Goal: Transaction & Acquisition: Download file/media

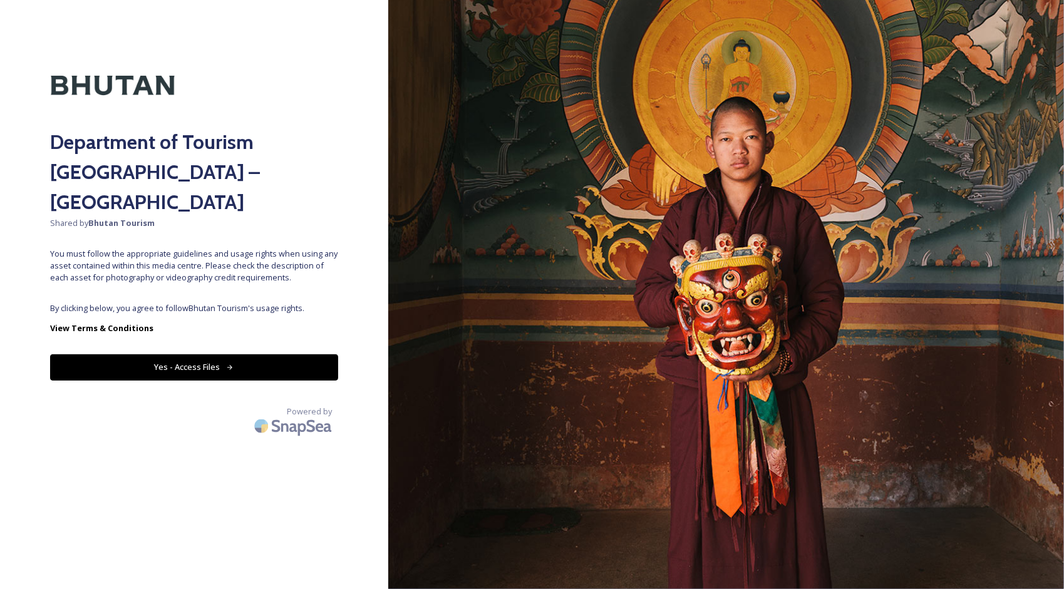
click at [227, 355] on button "Yes - Access Files" at bounding box center [194, 368] width 288 height 26
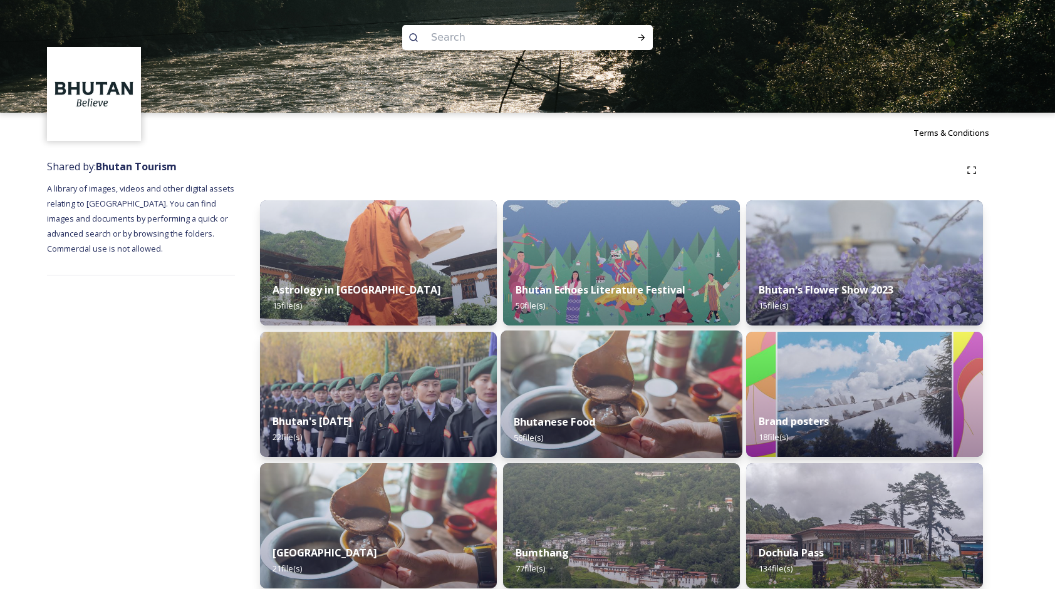
scroll to position [313, 0]
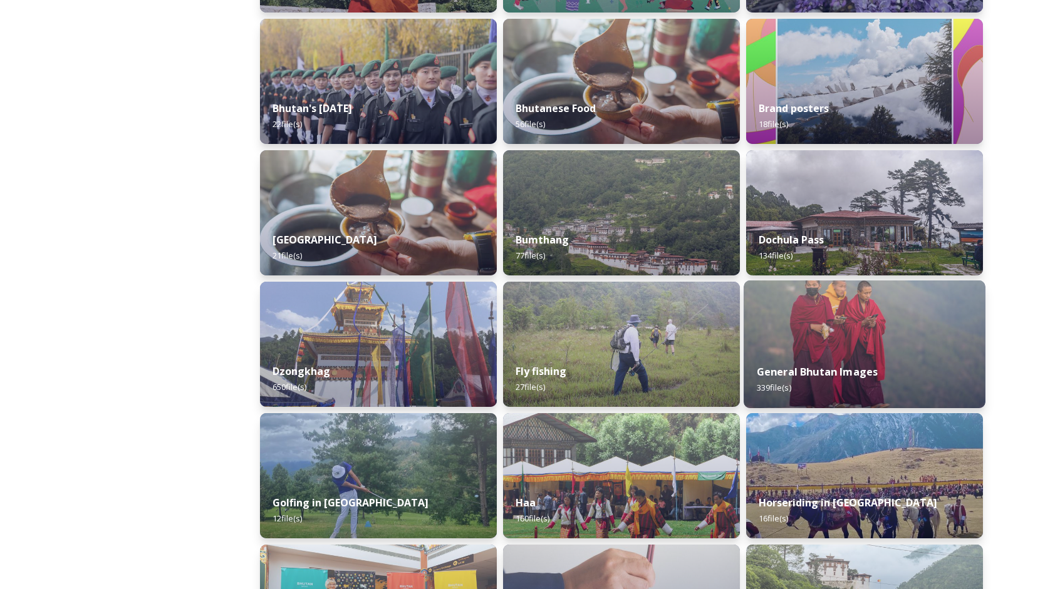
click at [924, 362] on div "General Bhutan Images 339 file(s)" at bounding box center [864, 379] width 242 height 57
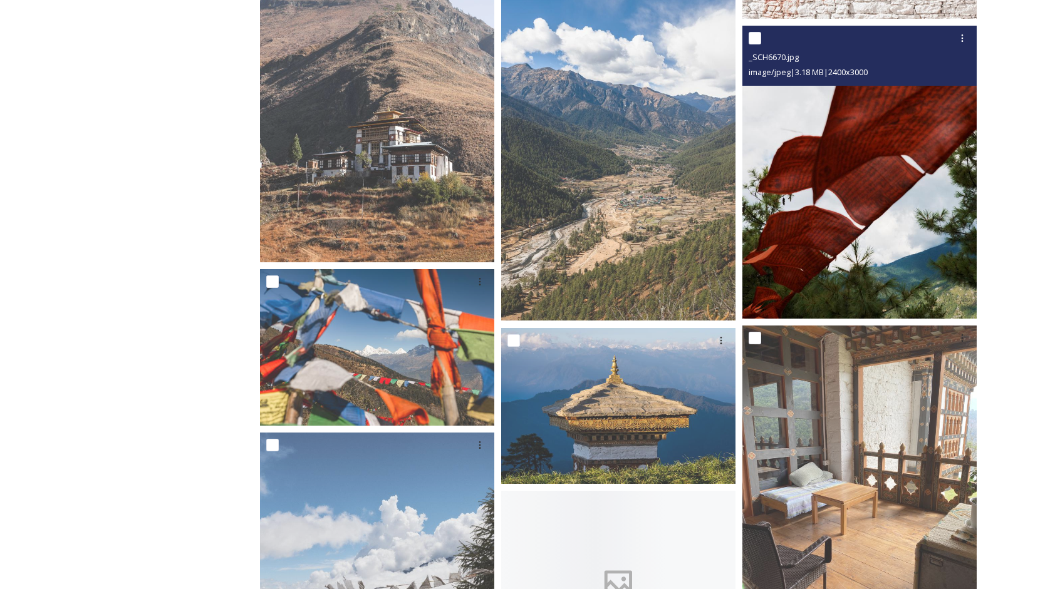
scroll to position [2631, 0]
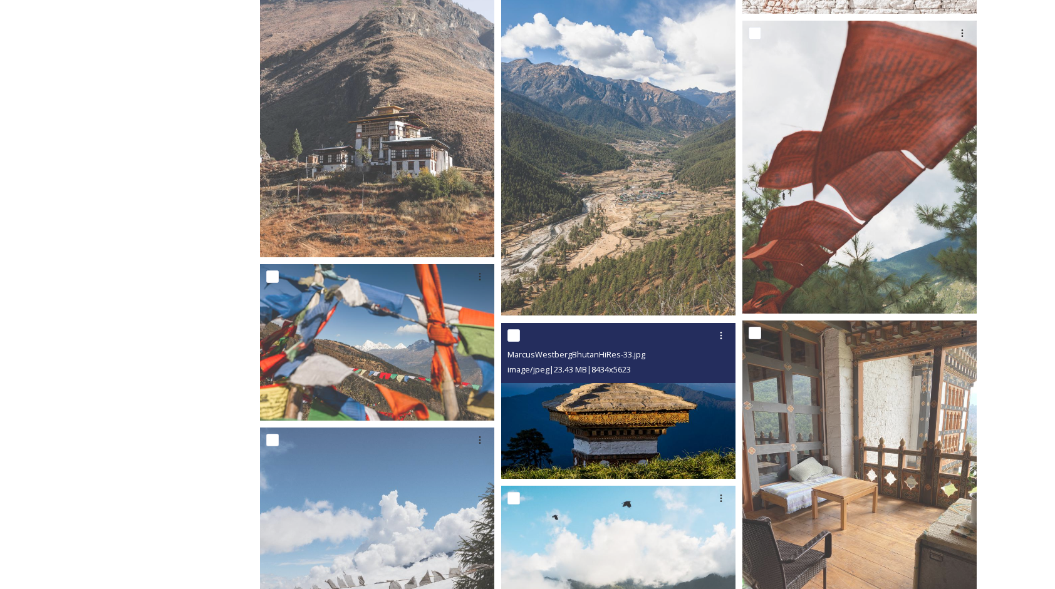
click at [619, 425] on img at bounding box center [618, 401] width 234 height 157
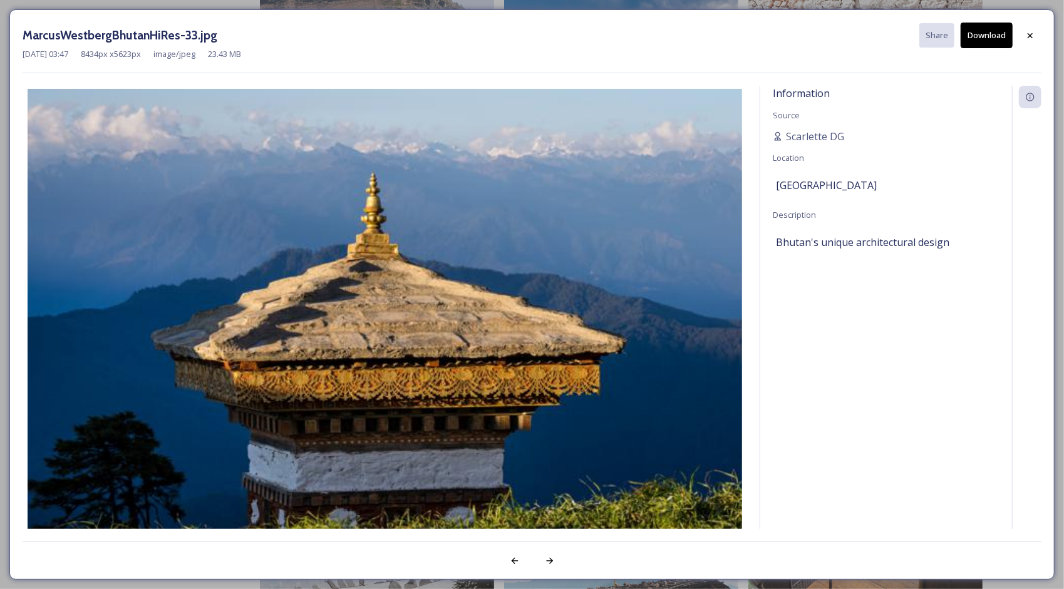
click at [1002, 35] on button "Download" at bounding box center [987, 36] width 52 height 26
click at [983, 37] on button "Download" at bounding box center [987, 36] width 52 height 26
drag, startPoint x: 1032, startPoint y: 35, endPoint x: 1010, endPoint y: 43, distance: 23.4
click at [1032, 35] on icon at bounding box center [1030, 36] width 10 height 10
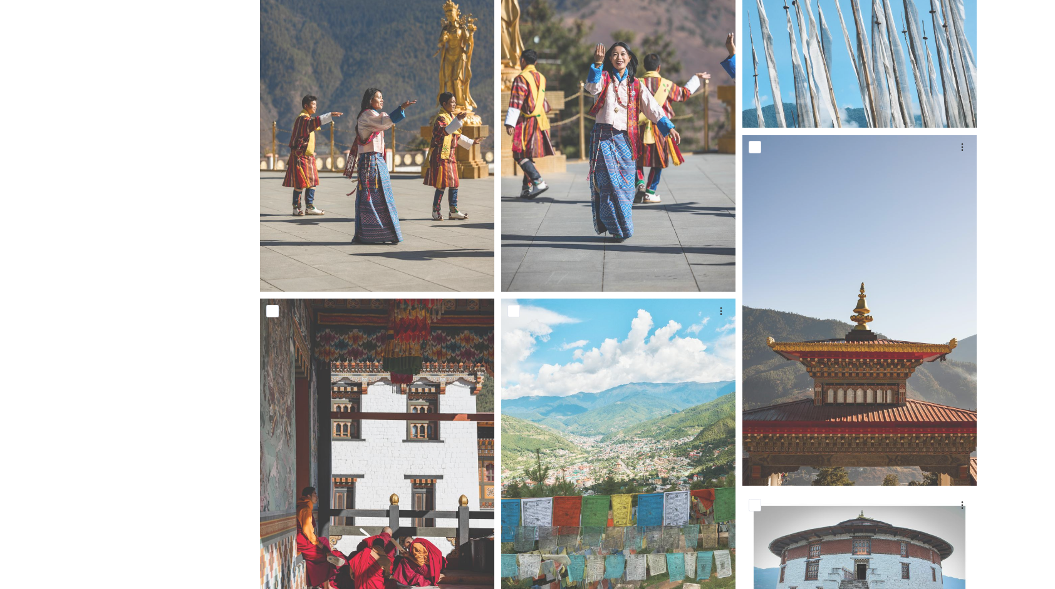
scroll to position [0, 0]
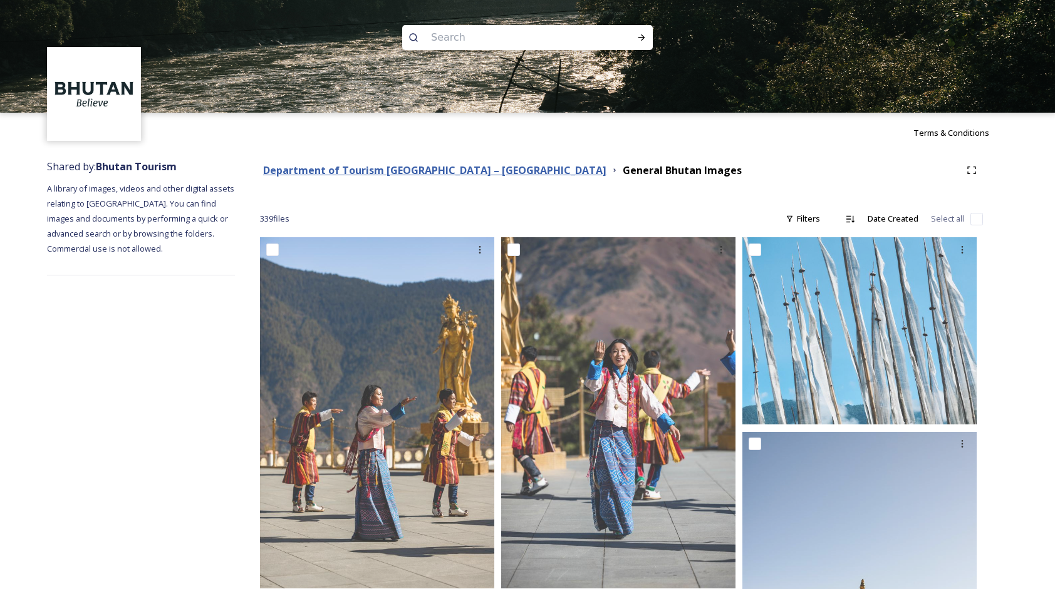
click at [445, 176] on strong "Department of Tourism [GEOGRAPHIC_DATA] – [GEOGRAPHIC_DATA]" at bounding box center [434, 170] width 343 height 14
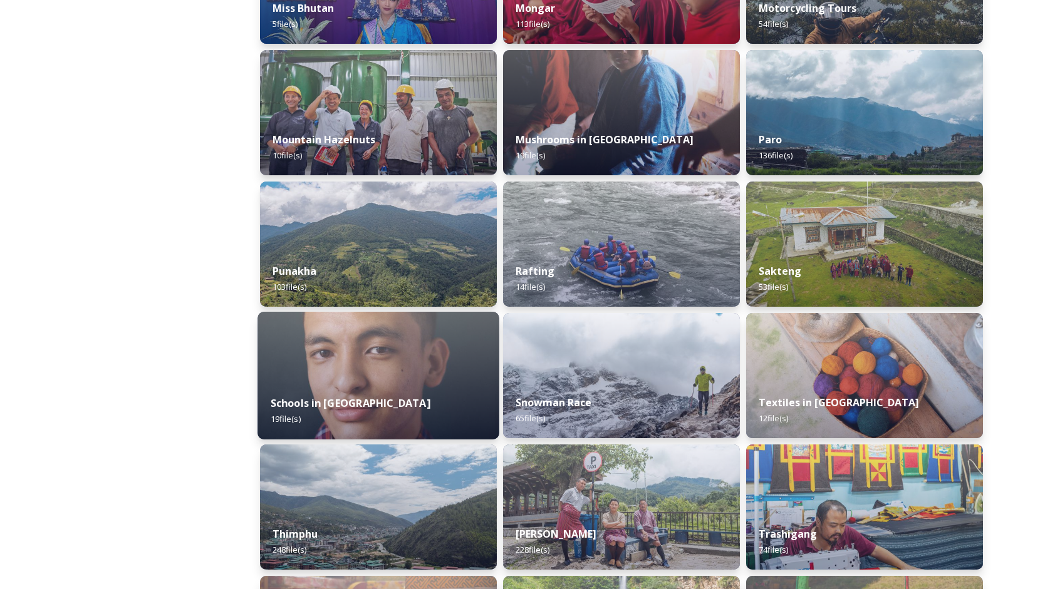
scroll to position [1190, 0]
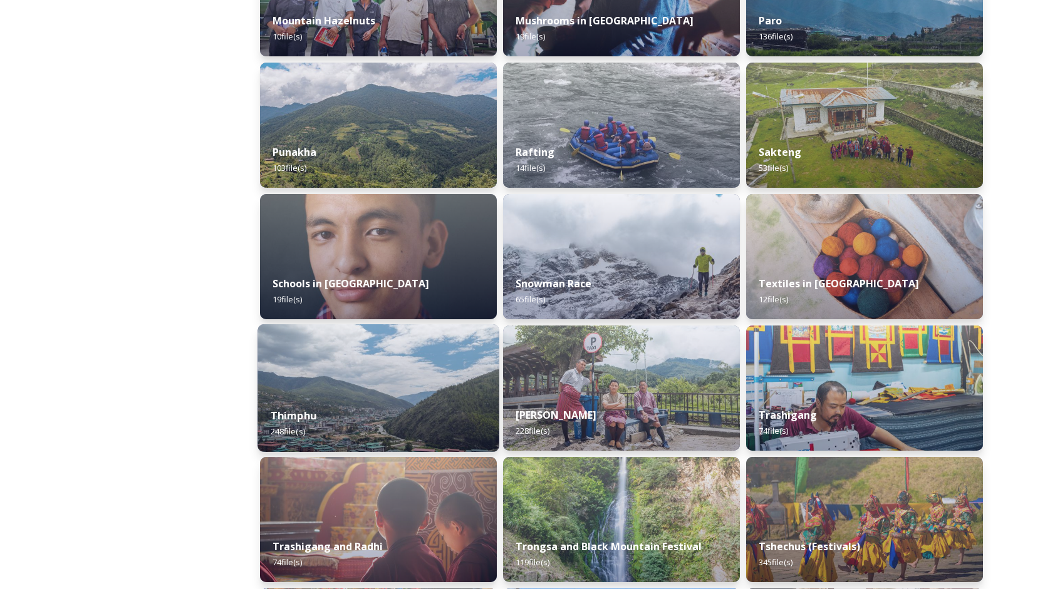
click at [428, 395] on img at bounding box center [378, 388] width 242 height 128
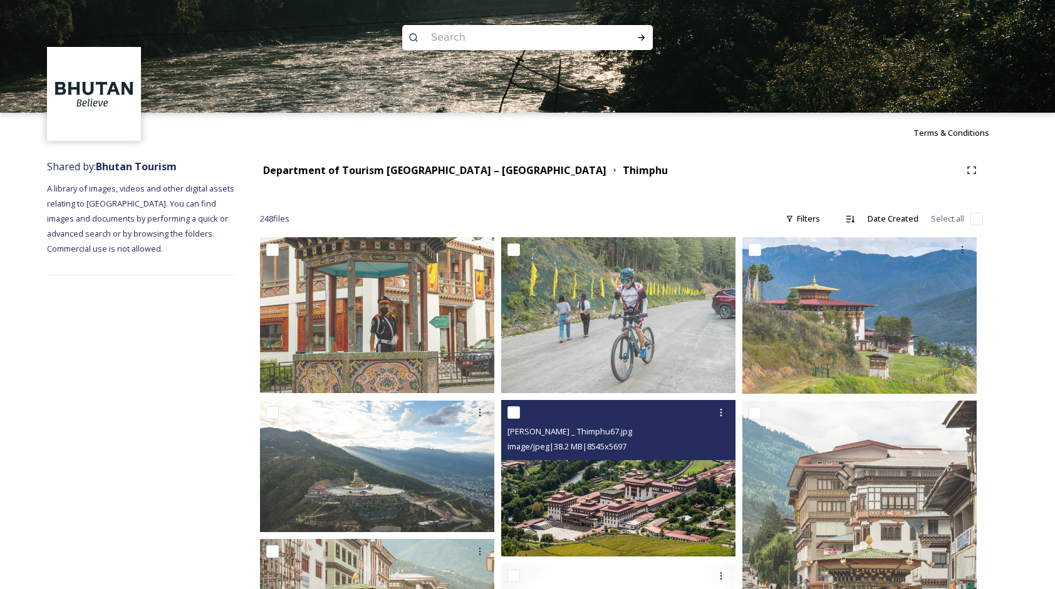
scroll to position [125, 0]
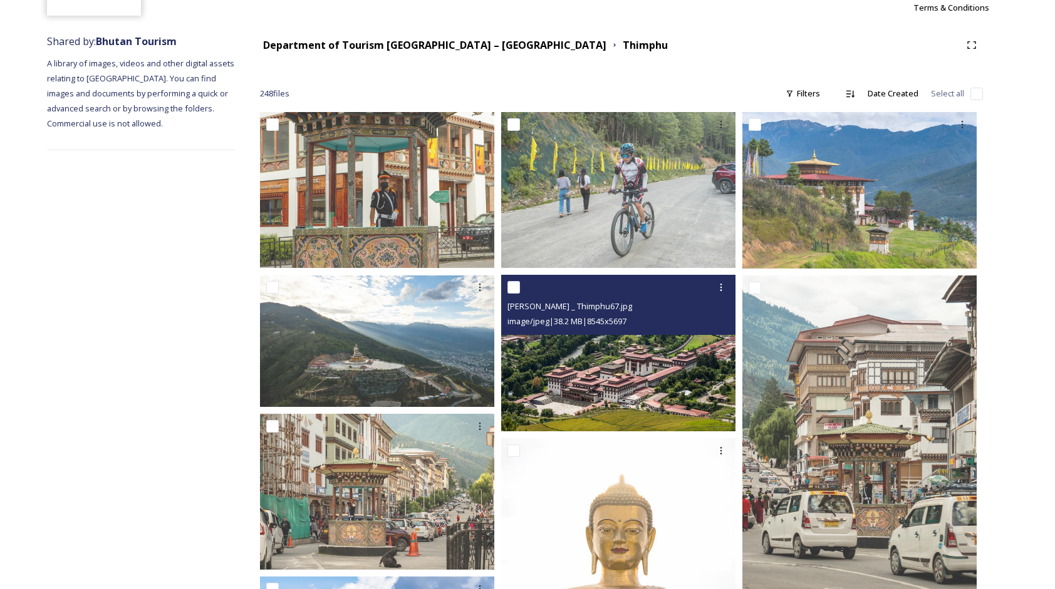
click at [617, 360] on img at bounding box center [618, 353] width 234 height 157
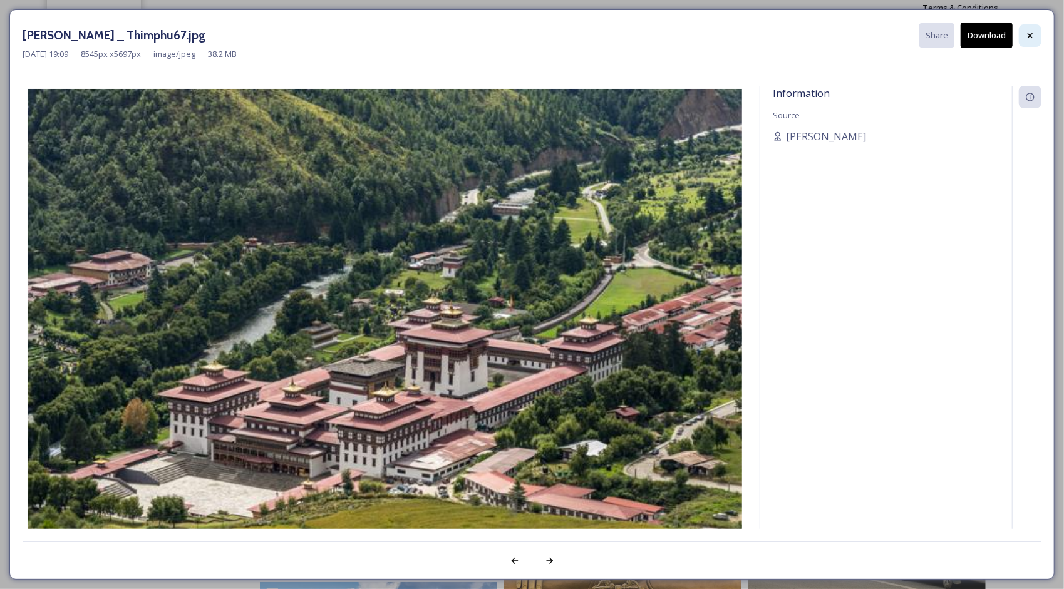
click at [1032, 31] on icon at bounding box center [1030, 36] width 10 height 10
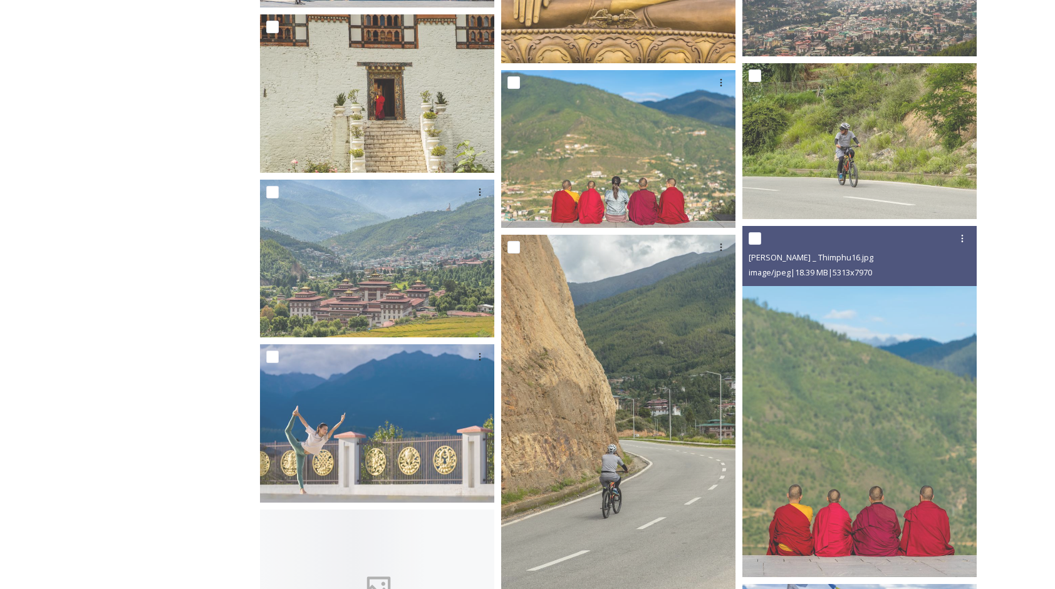
scroll to position [877, 0]
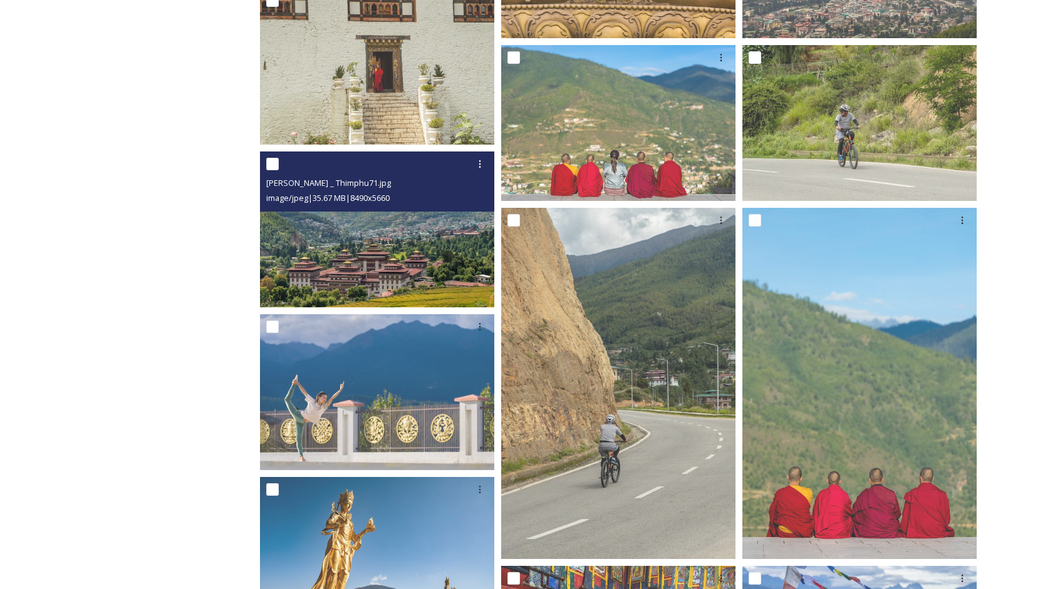
click at [408, 284] on img at bounding box center [377, 229] width 234 height 157
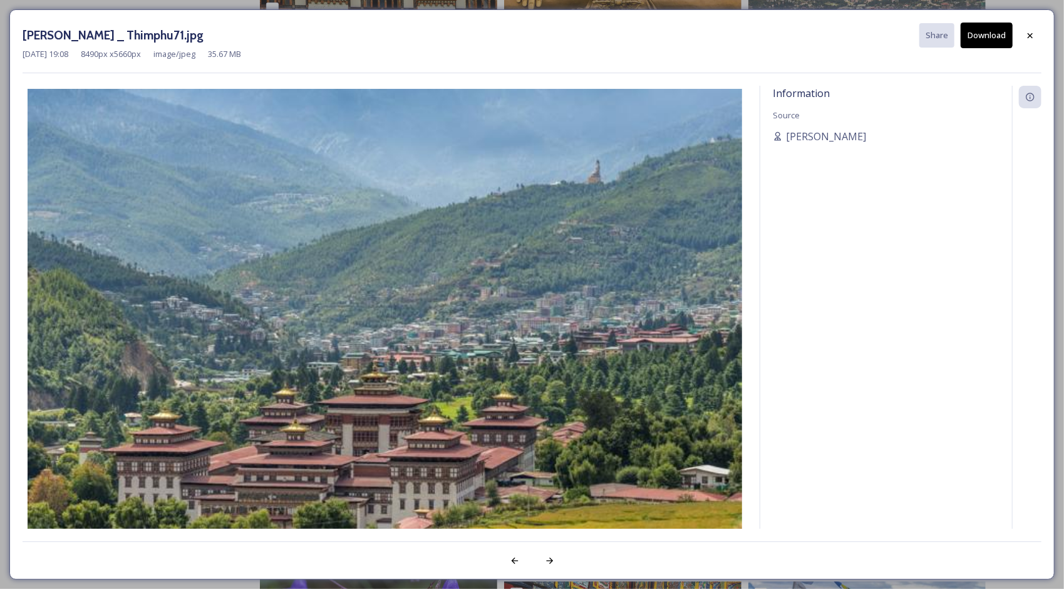
click at [985, 37] on button "Download" at bounding box center [987, 36] width 52 height 26
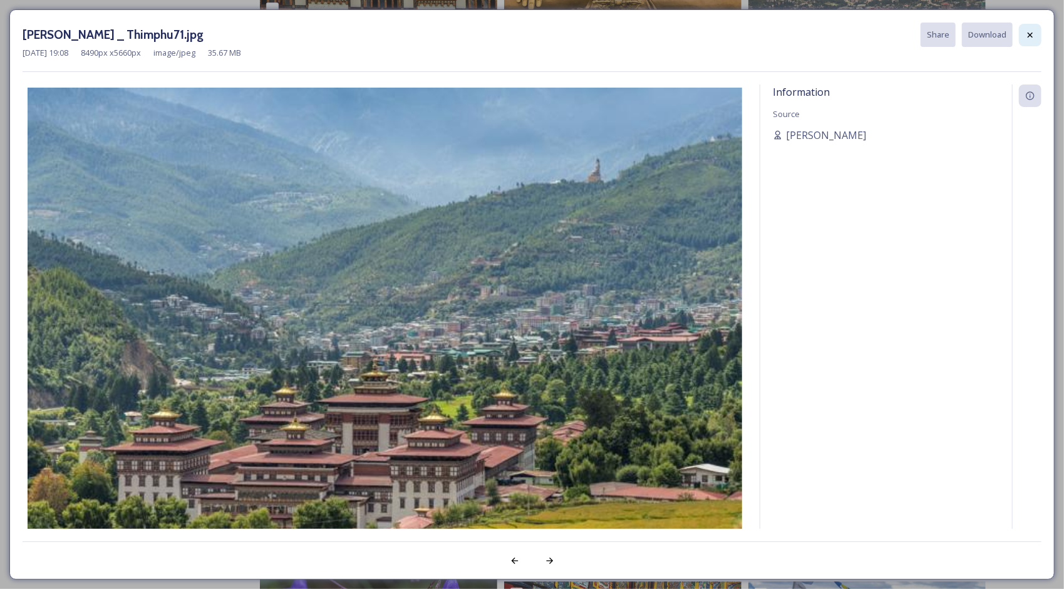
click at [1032, 35] on icon at bounding box center [1030, 34] width 5 height 5
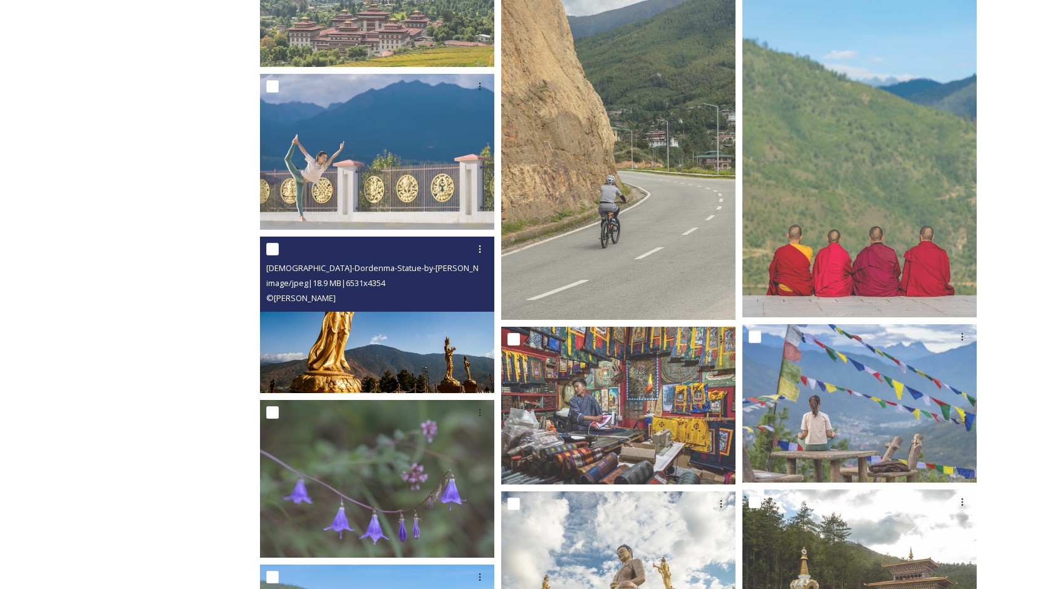
scroll to position [1315, 0]
